Goal: Information Seeking & Learning: Learn about a topic

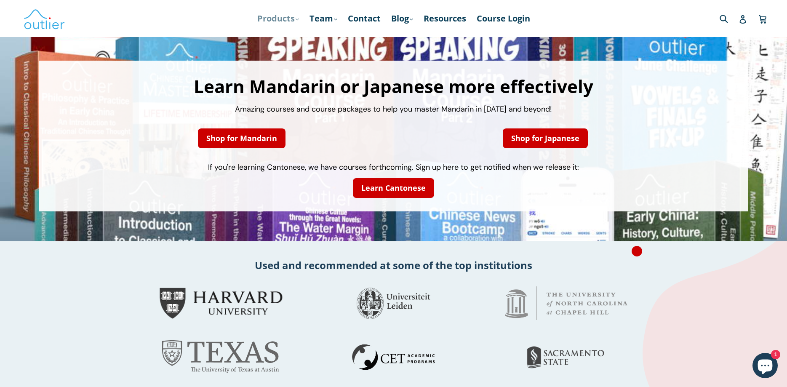
click at [299, 20] on link "Products .cls-1{fill:#231f20} expand" at bounding box center [278, 18] width 50 height 15
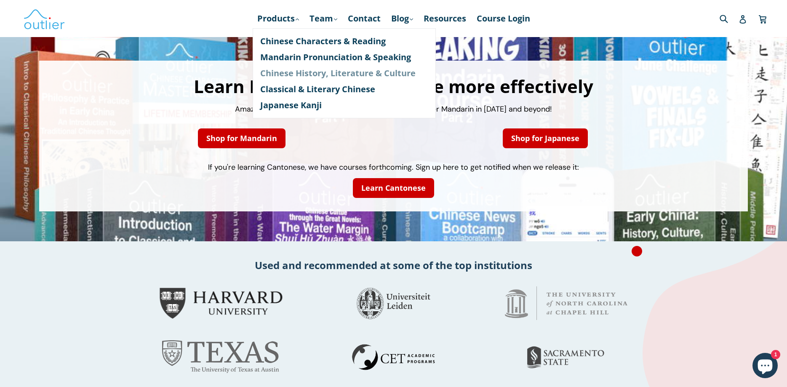
click at [322, 73] on link "Chinese History, Literature & Culture" at bounding box center [344, 73] width 168 height 16
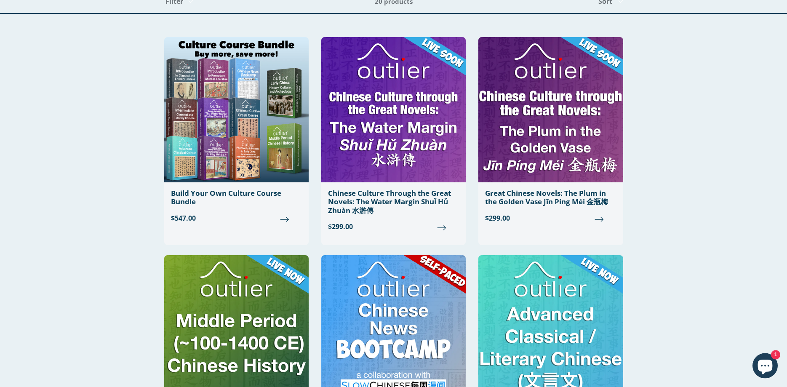
scroll to position [129, 0]
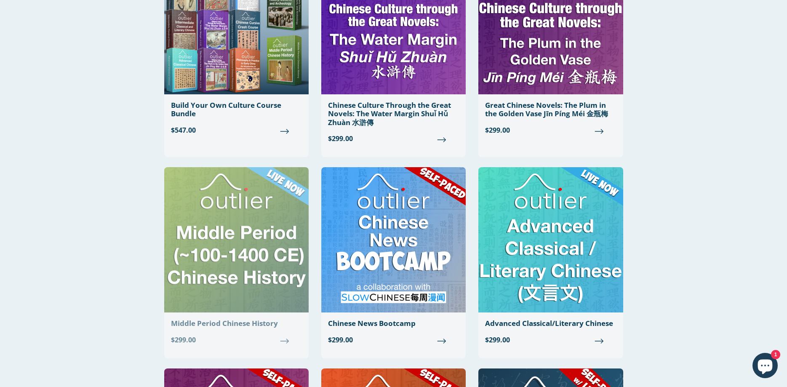
click at [259, 222] on img at bounding box center [236, 239] width 144 height 145
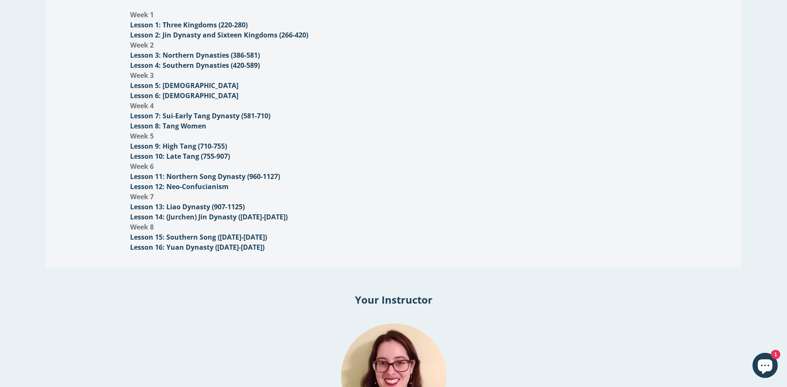
scroll to position [791, 0]
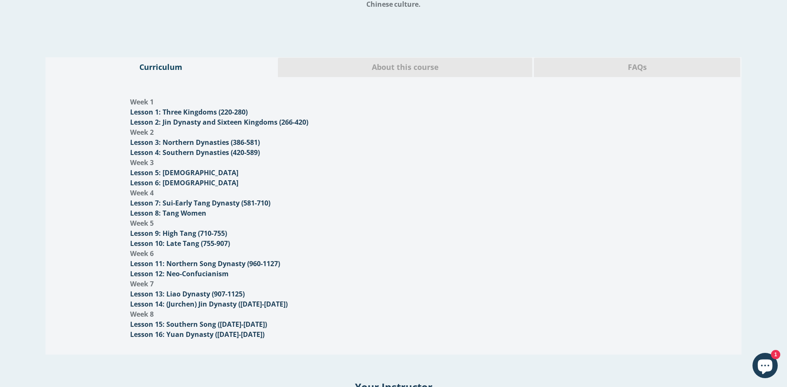
click at [597, 62] on span "FAQs" at bounding box center [637, 67] width 194 height 11
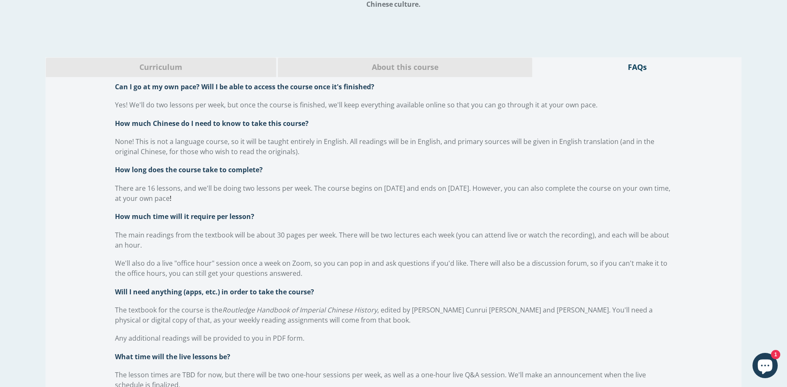
drag, startPoint x: 222, startPoint y: 298, endPoint x: 374, endPoint y: 302, distance: 152.0
click at [374, 305] on span "The textbook for the course is the Routledge Handbook of Imperial Chinese Histo…" at bounding box center [383, 314] width 537 height 19
copy span "Routledge Handbook of Imperial Chinese History"
